Goal: Check status: Check status

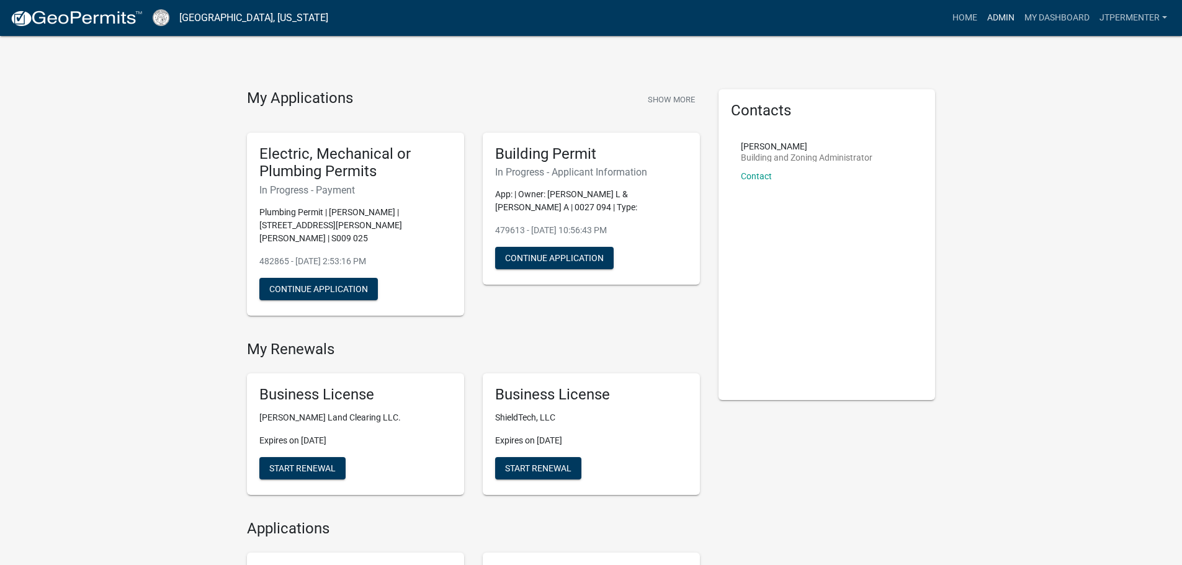
click at [1008, 18] on link "Admin" at bounding box center [1001, 18] width 37 height 24
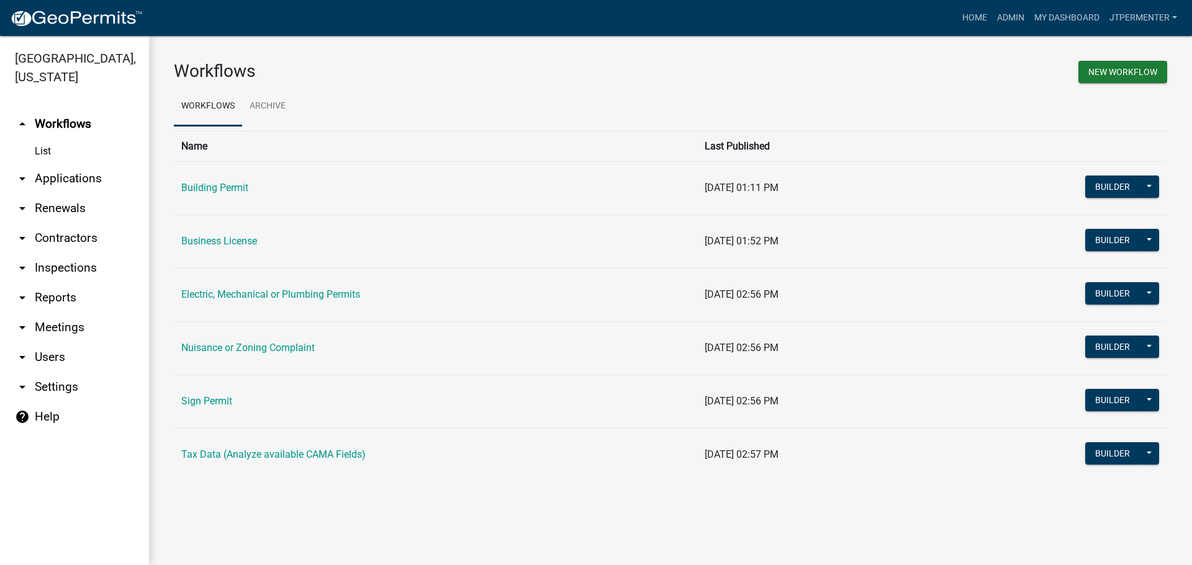
click at [209, 199] on td "Building Permit" at bounding box center [435, 187] width 523 height 53
click at [207, 194] on td "Building Permit" at bounding box center [435, 187] width 523 height 53
click at [207, 192] on link "Building Permit" at bounding box center [214, 188] width 67 height 12
click at [252, 281] on td "Electric, Mechanical or Plumbing Permits" at bounding box center [435, 294] width 523 height 53
click at [250, 286] on td "Electric, Mechanical or Plumbing Permits" at bounding box center [435, 294] width 523 height 53
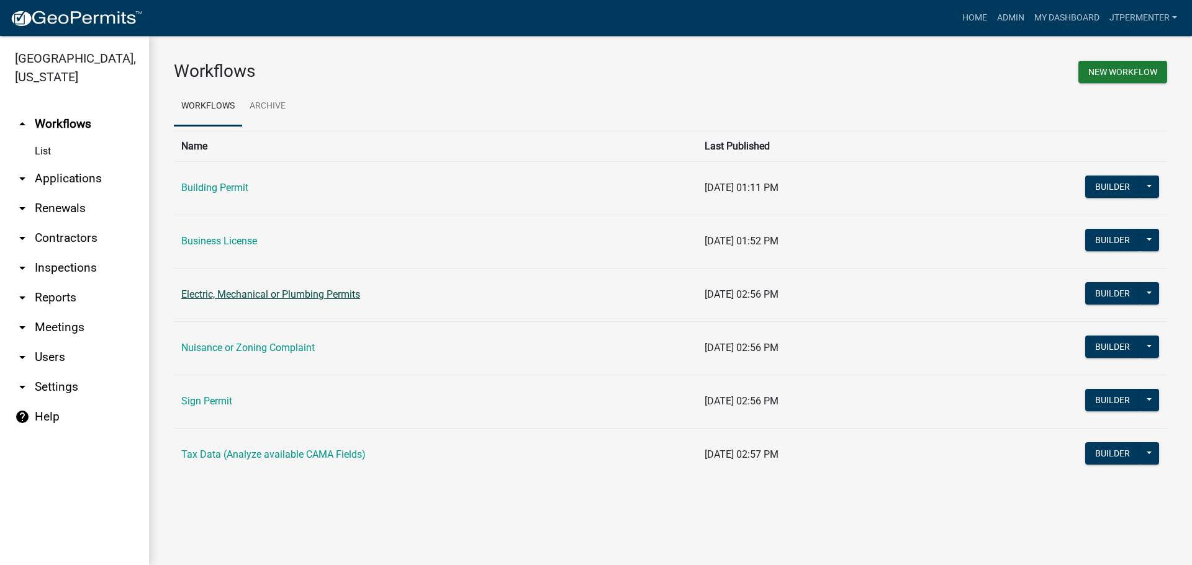
click at [250, 294] on td "Electric, Mechanical or Plumbing Permits" at bounding box center [435, 294] width 523 height 53
click at [250, 294] on link "Electric, Mechanical or Plumbing Permits" at bounding box center [270, 295] width 179 height 12
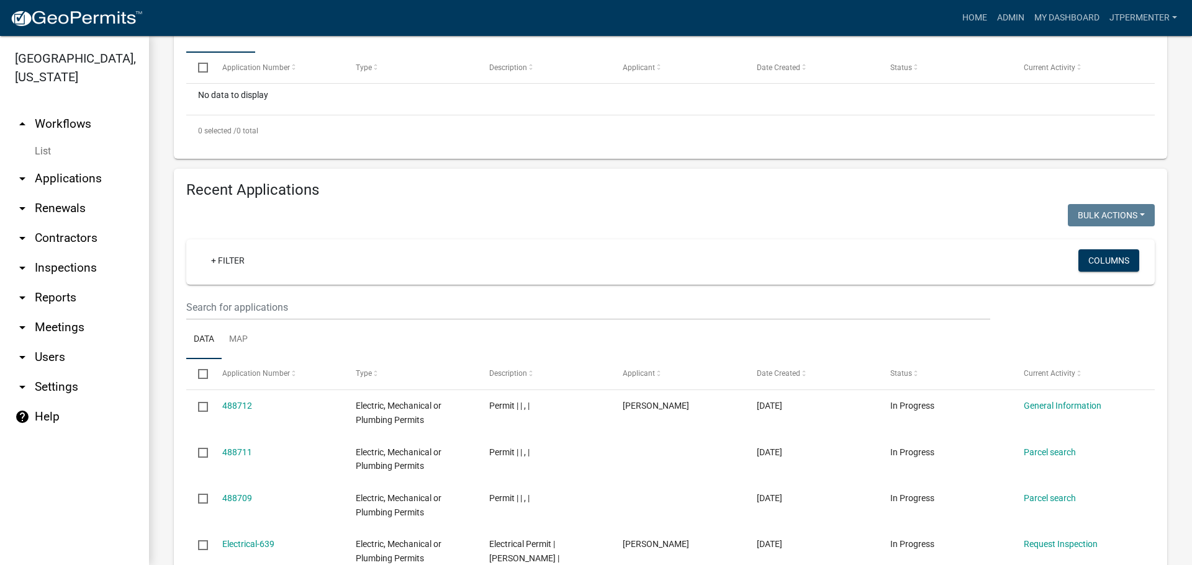
scroll to position [434, 0]
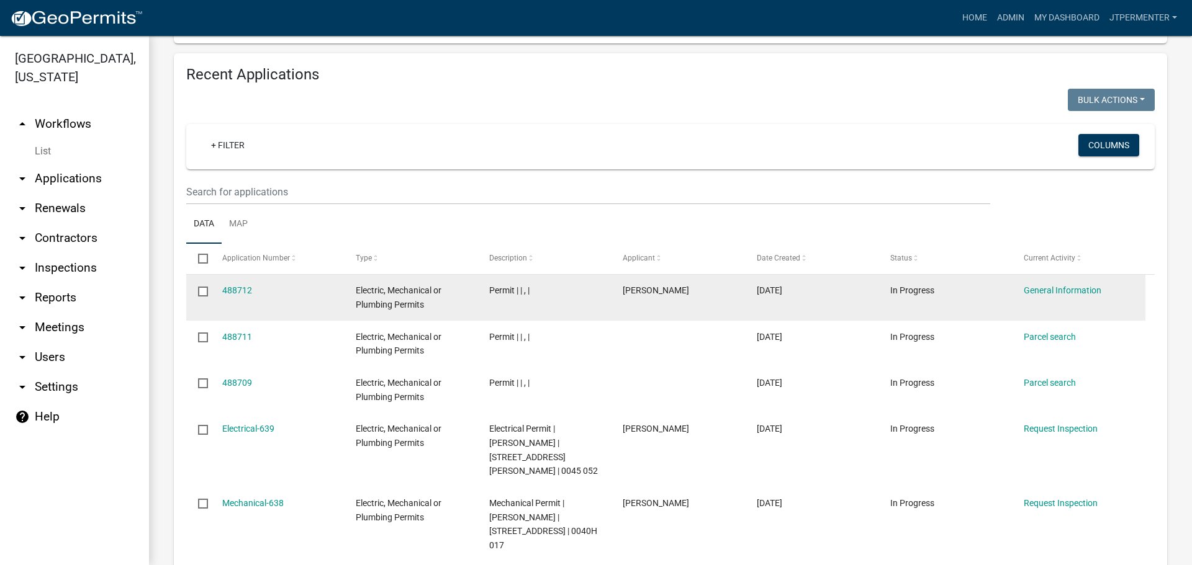
click at [238, 296] on div "488712" at bounding box center [277, 291] width 110 height 14
click at [238, 289] on link "488712" at bounding box center [237, 291] width 30 height 10
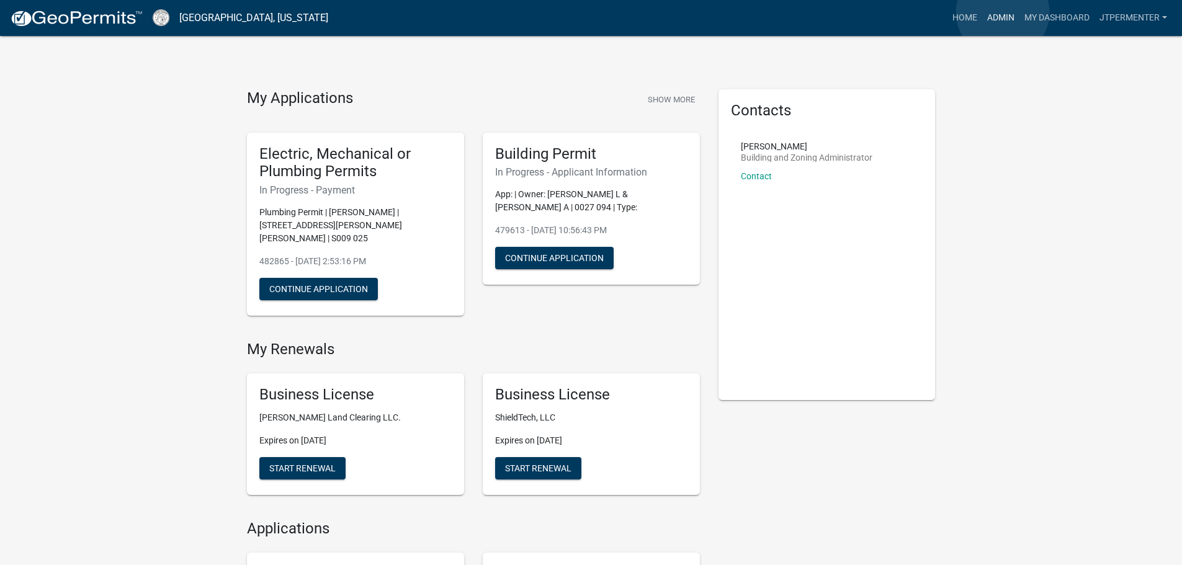
click at [1003, 12] on link "Admin" at bounding box center [1001, 18] width 37 height 24
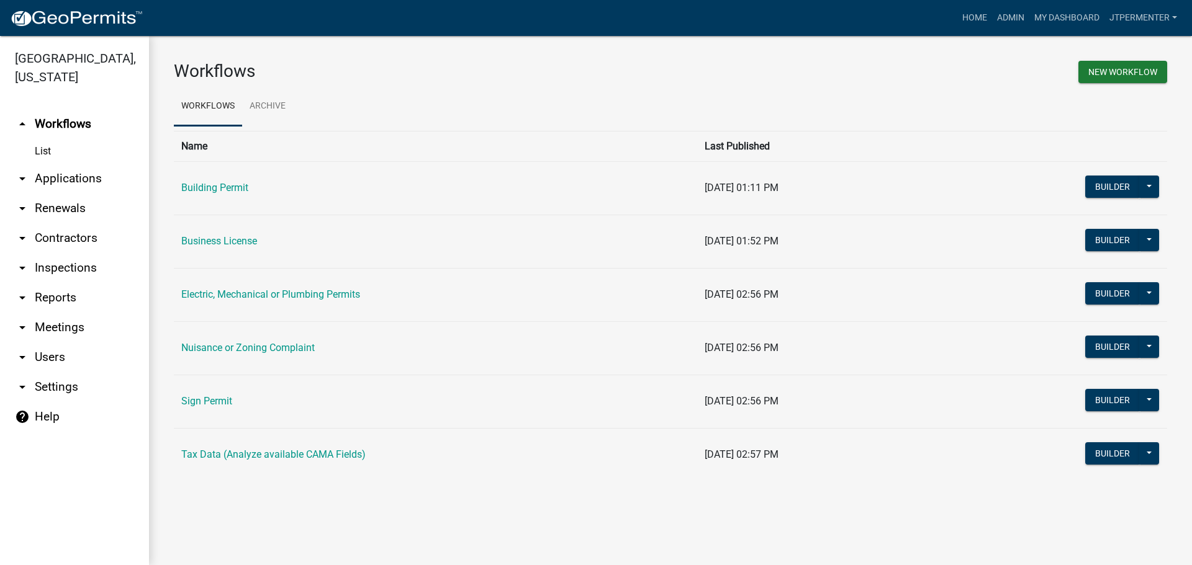
click at [220, 291] on link "Electric, Mechanical or Plumbing Permits" at bounding box center [270, 295] width 179 height 12
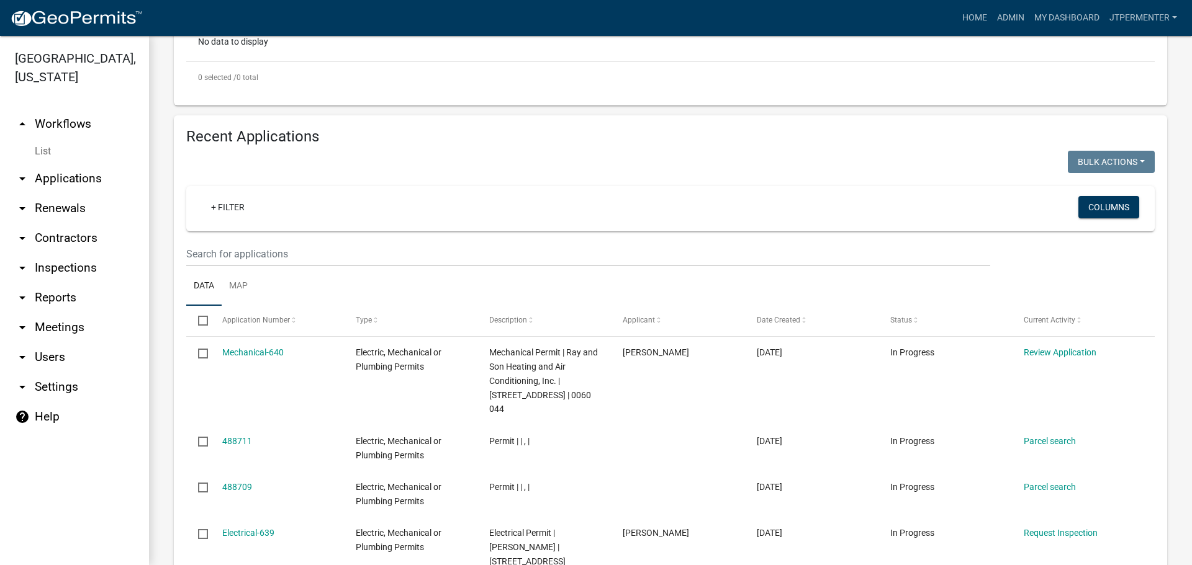
scroll to position [559, 0]
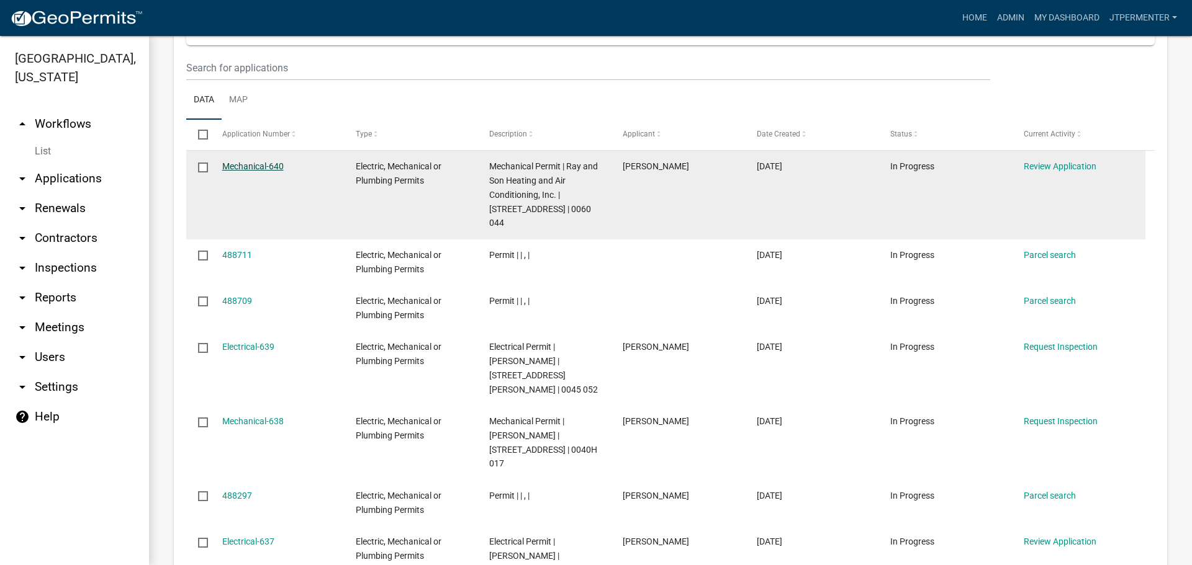
click at [248, 163] on link "Mechanical-640" at bounding box center [252, 166] width 61 height 10
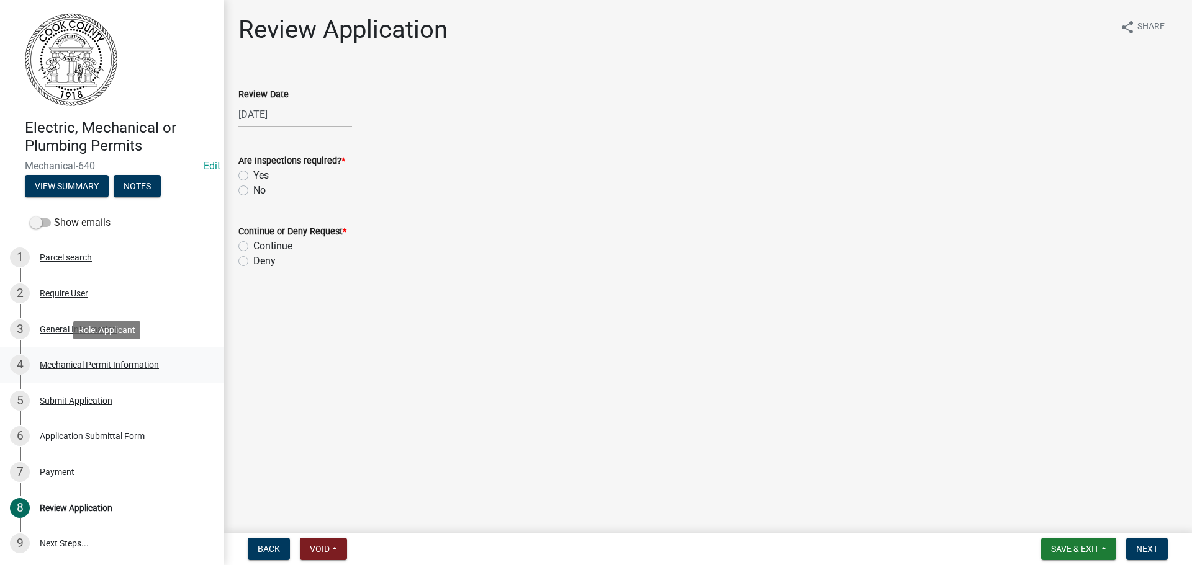
click at [68, 366] on div "Mechanical Permit Information" at bounding box center [99, 365] width 119 height 9
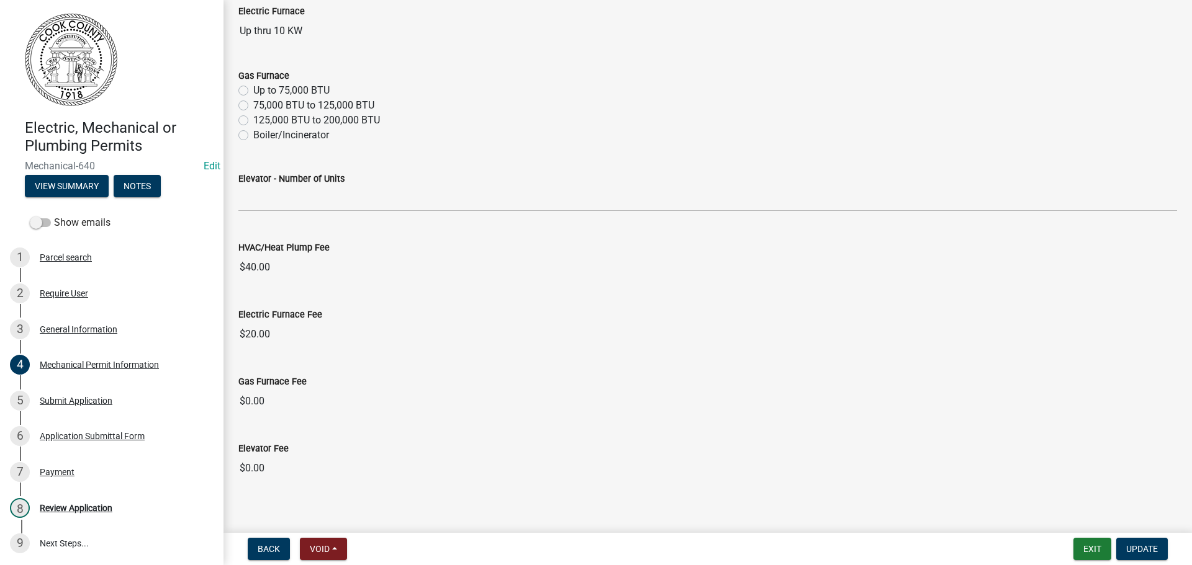
scroll to position [161, 0]
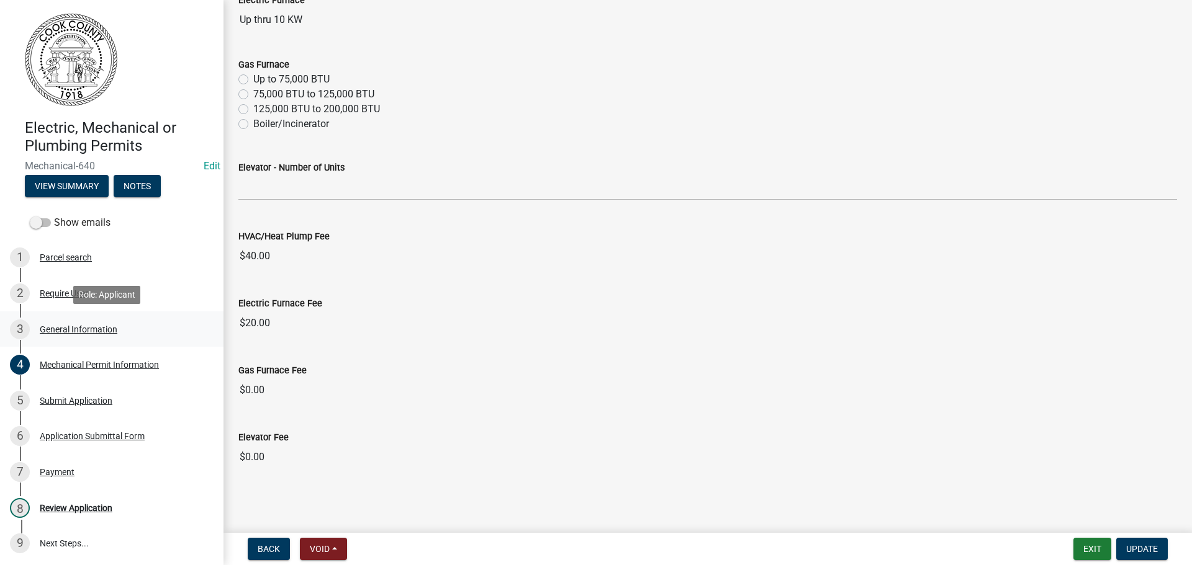
click at [61, 334] on div "General Information" at bounding box center [79, 329] width 78 height 9
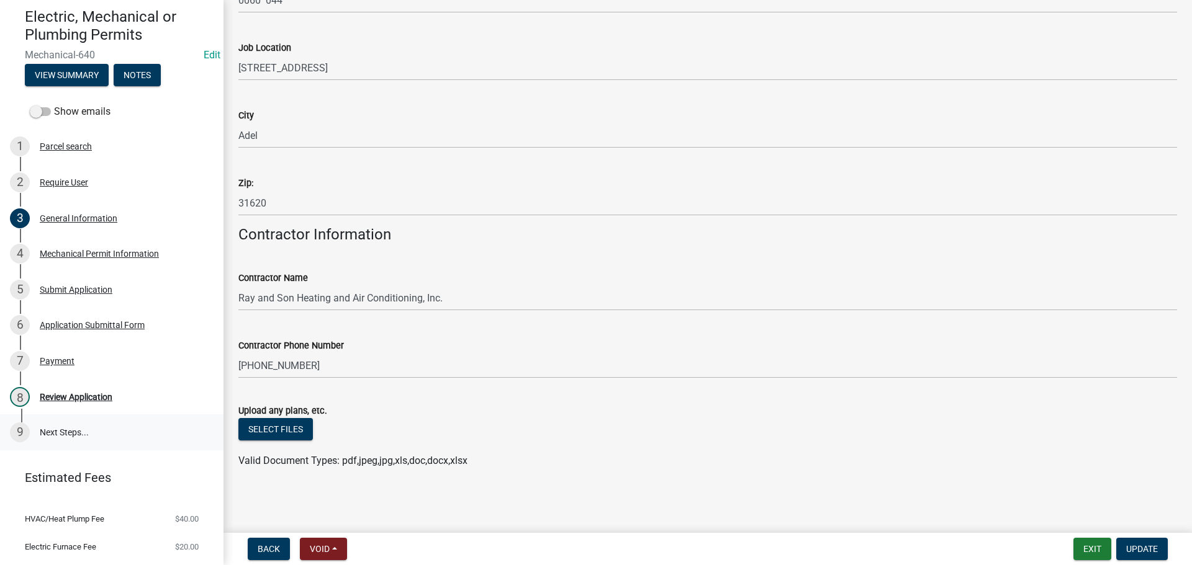
scroll to position [124, 0]
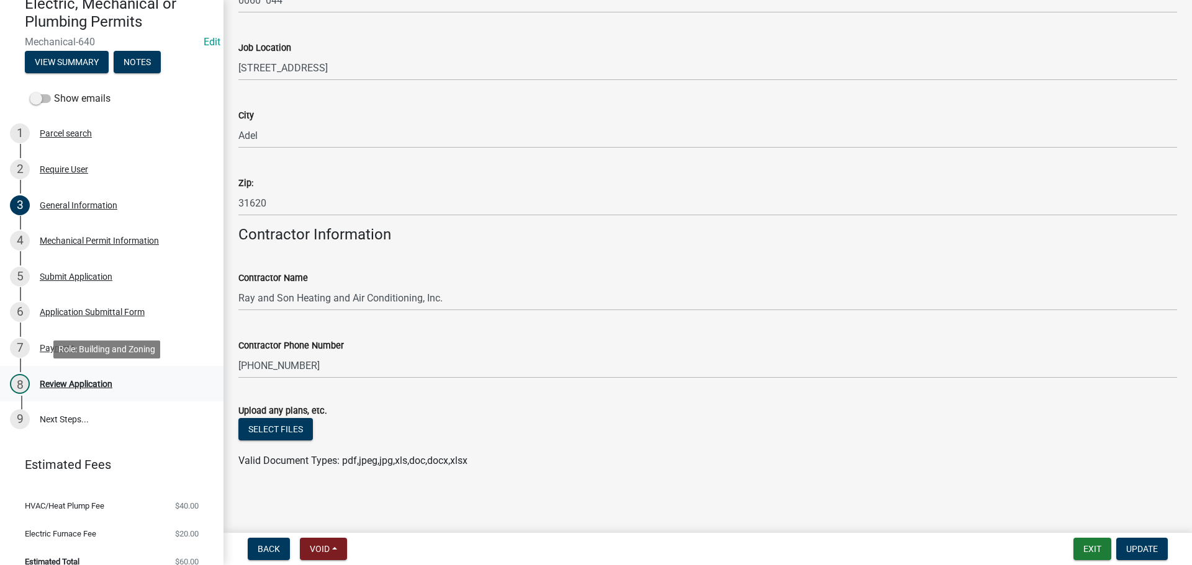
click at [86, 385] on div "Review Application" at bounding box center [76, 384] width 73 height 9
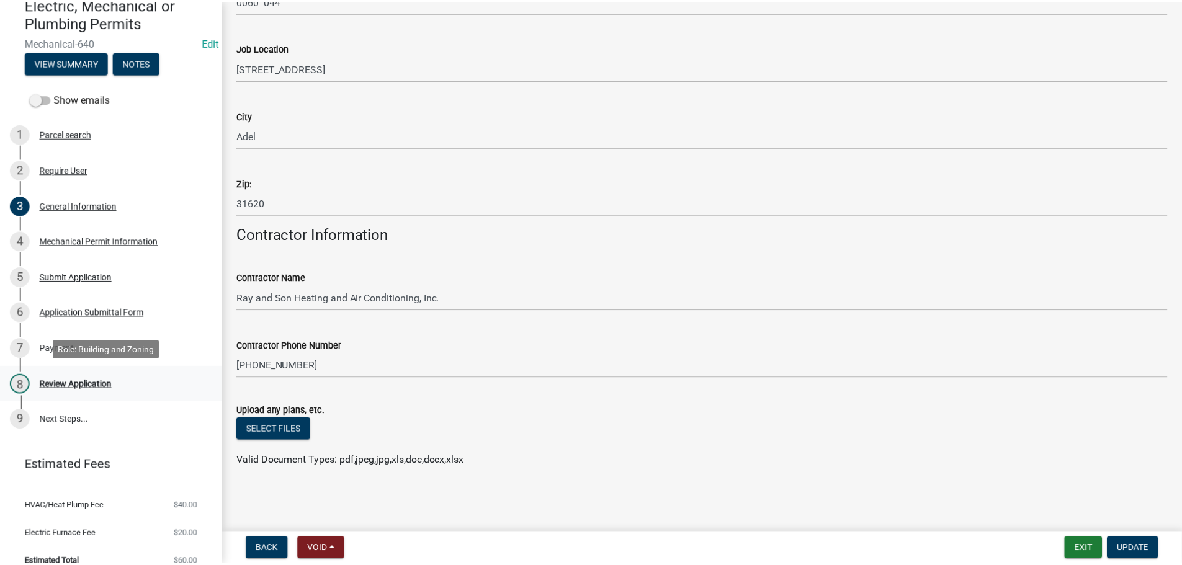
scroll to position [0, 0]
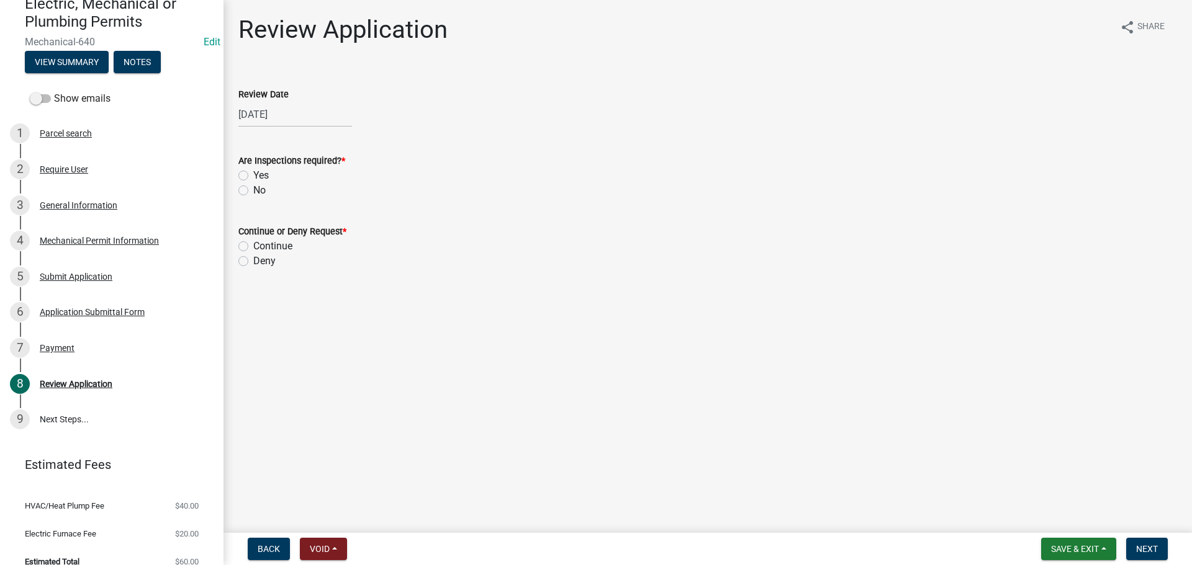
click at [253, 190] on label "No" at bounding box center [259, 190] width 12 height 15
click at [253, 190] on input "No" at bounding box center [257, 187] width 8 height 8
radio input "true"
click at [253, 246] on label "Continue" at bounding box center [272, 246] width 39 height 15
click at [253, 246] on input "Continue" at bounding box center [257, 243] width 8 height 8
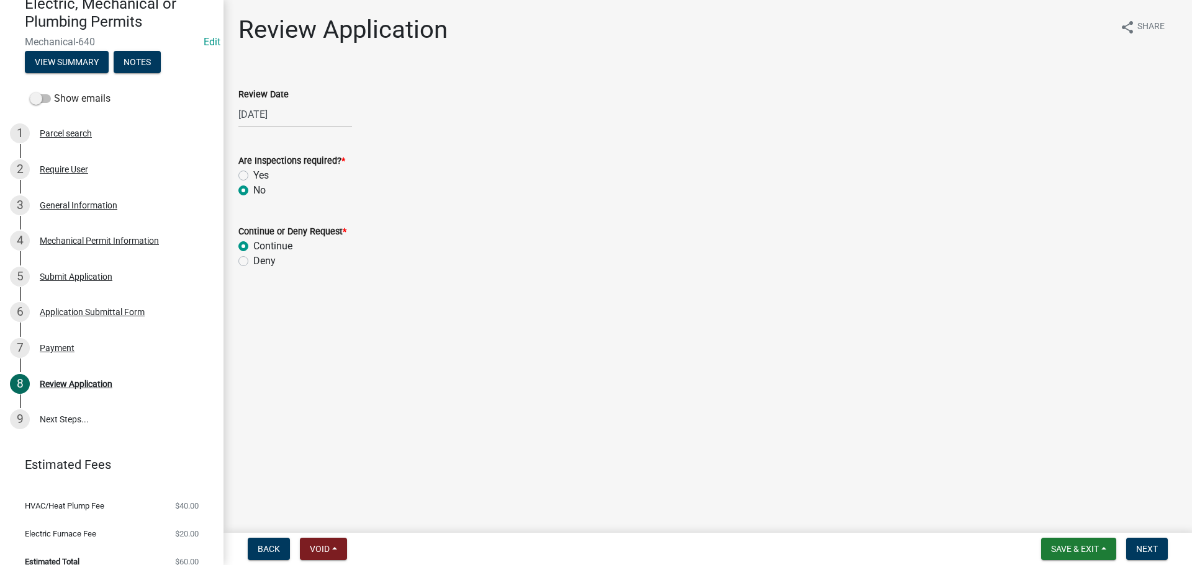
radio input "true"
click at [1157, 544] on span "Next" at bounding box center [1147, 549] width 22 height 10
